Goal: Information Seeking & Learning: Learn about a topic

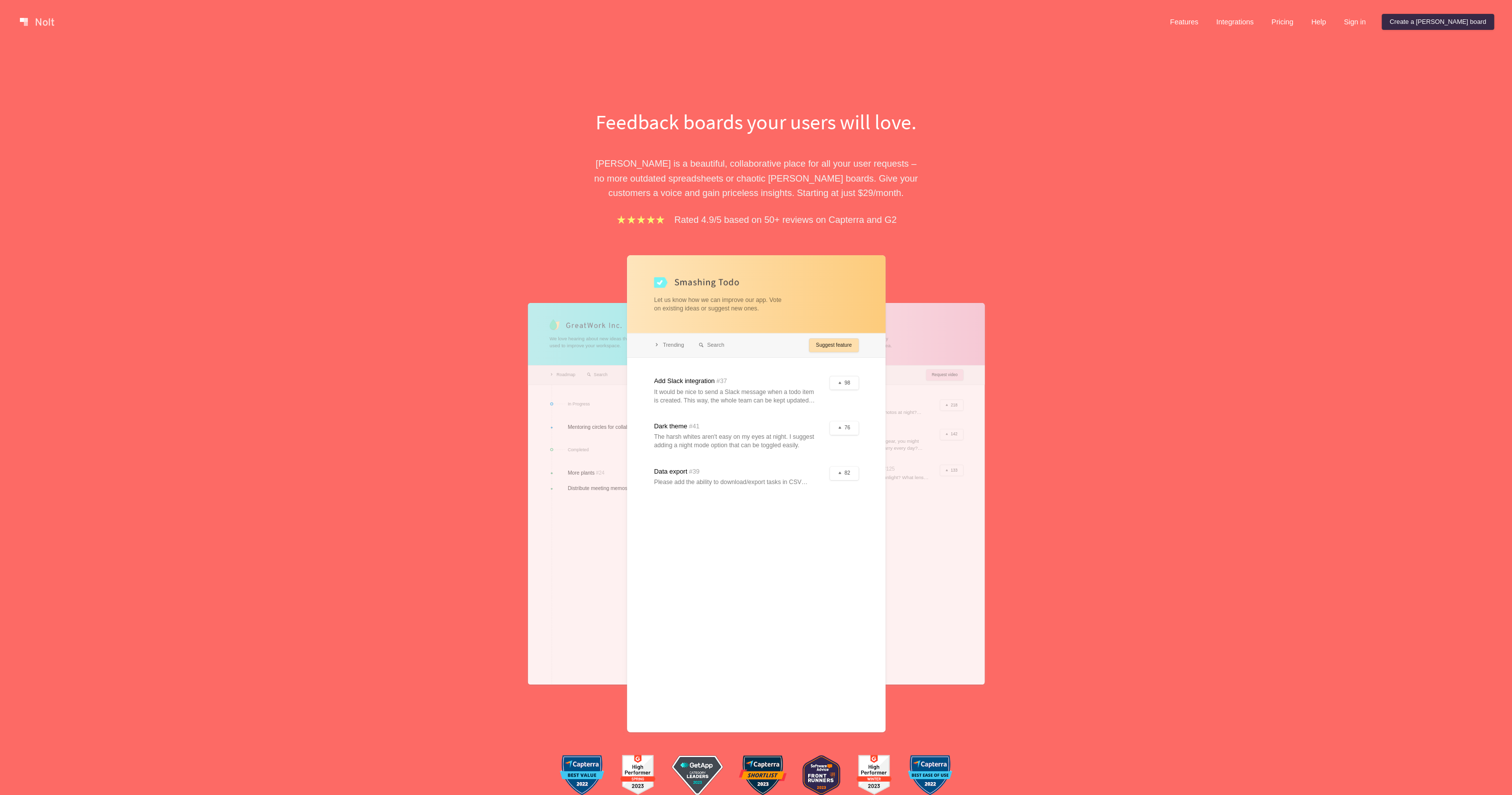
click at [756, 390] on div at bounding box center [756, 493] width 259 height 477
click at [1301, 25] on link "Pricing" at bounding box center [1282, 22] width 38 height 16
drag, startPoint x: 817, startPoint y: 222, endPoint x: 874, endPoint y: 231, distance: 57.7
drag, startPoint x: 767, startPoint y: 190, endPoint x: 694, endPoint y: 114, distance: 105.4
